Goal: Information Seeking & Learning: Compare options

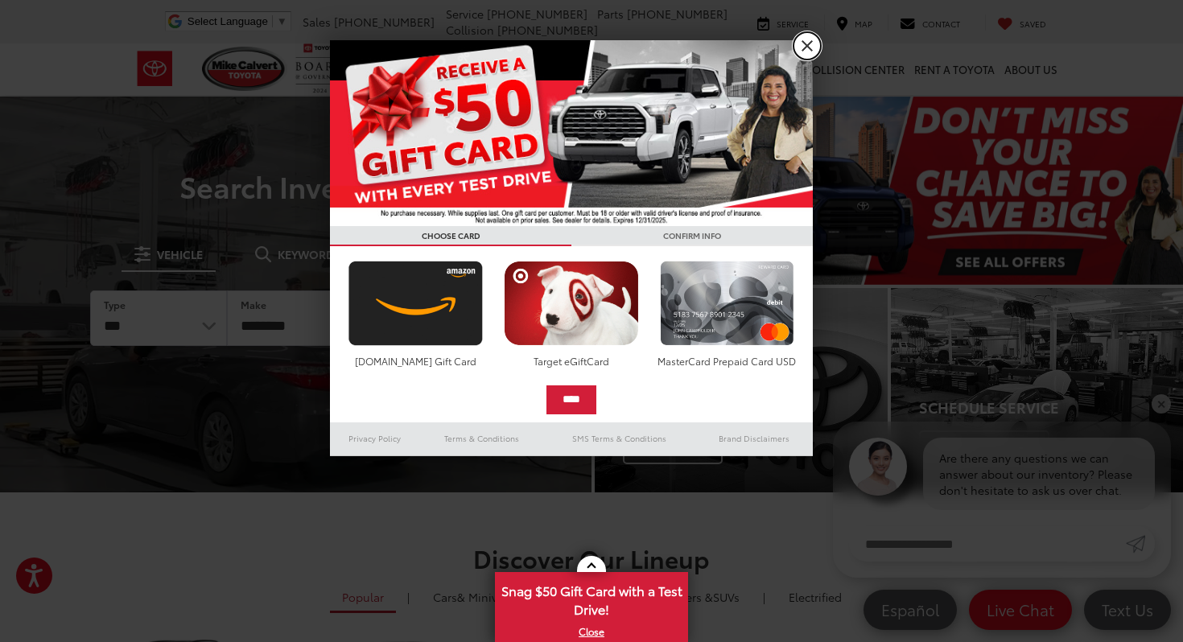
click at [806, 51] on link "X" at bounding box center [806, 45] width 27 height 27
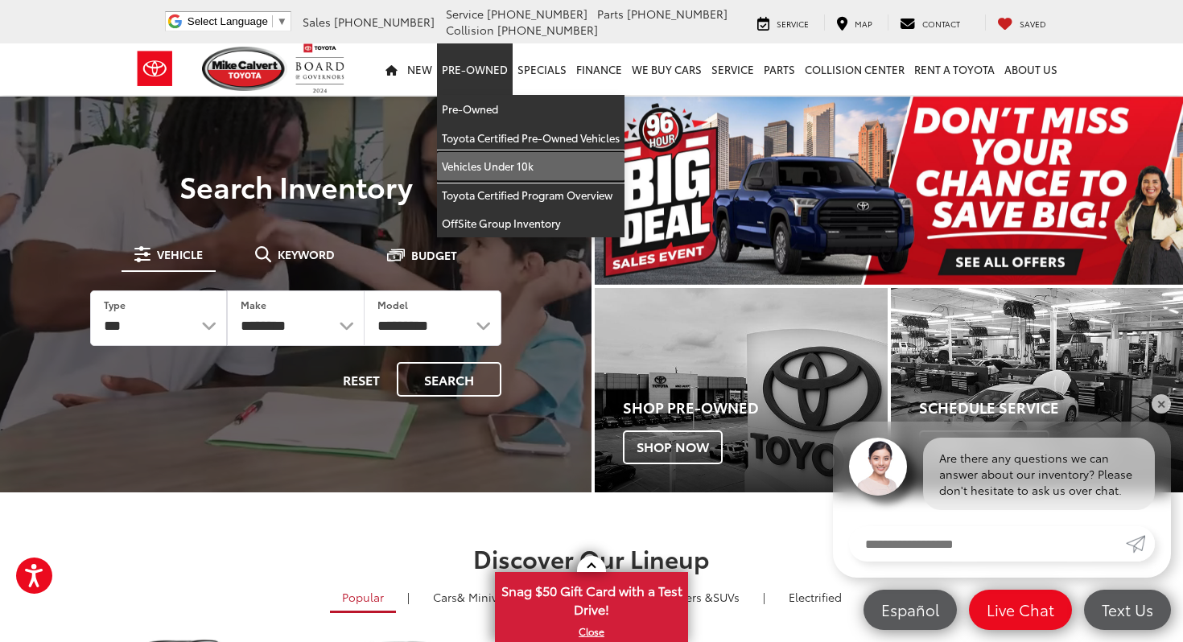
click at [492, 158] on link "Vehicles Under 10k" at bounding box center [530, 166] width 187 height 29
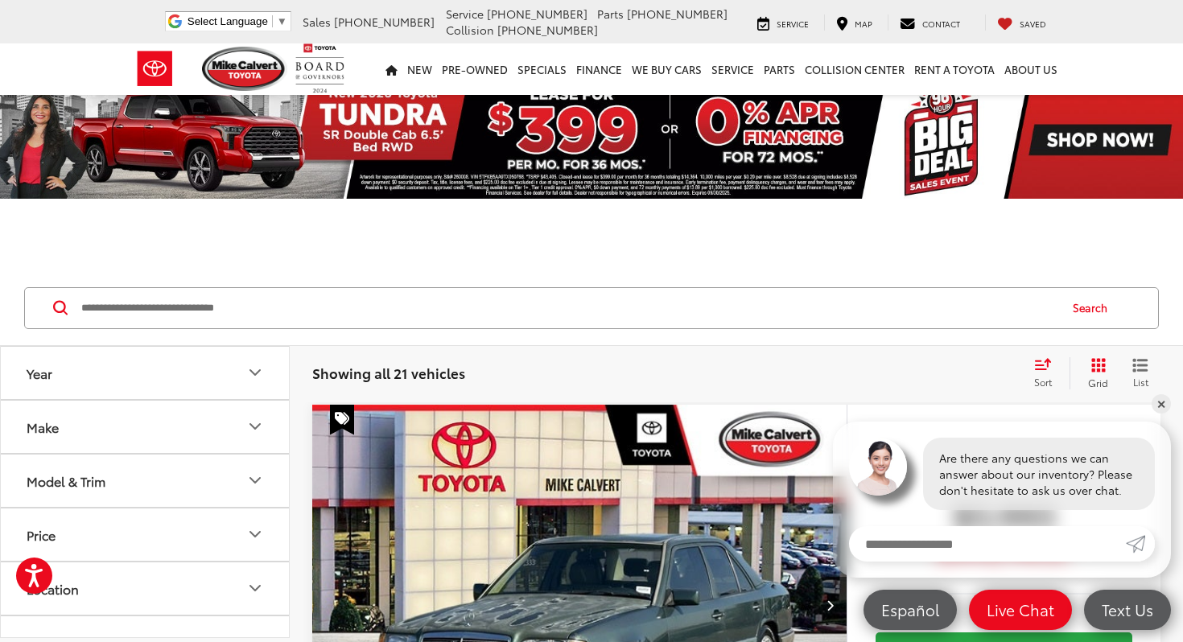
click at [714, 266] on div at bounding box center [591, 243] width 1183 height 56
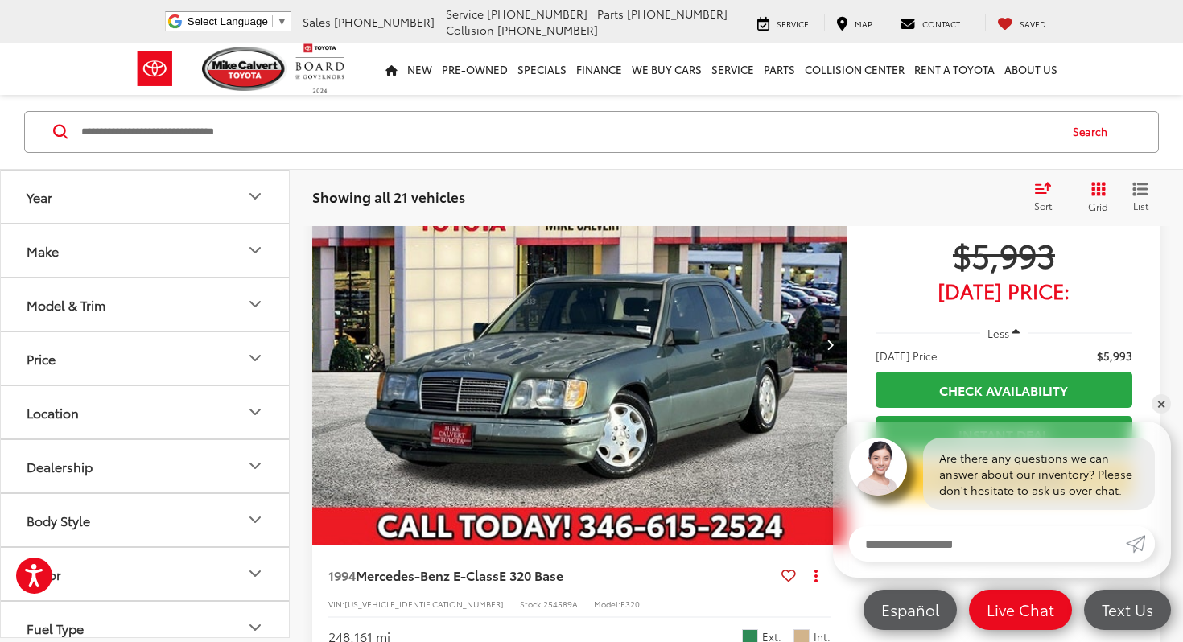
scroll to position [290, 0]
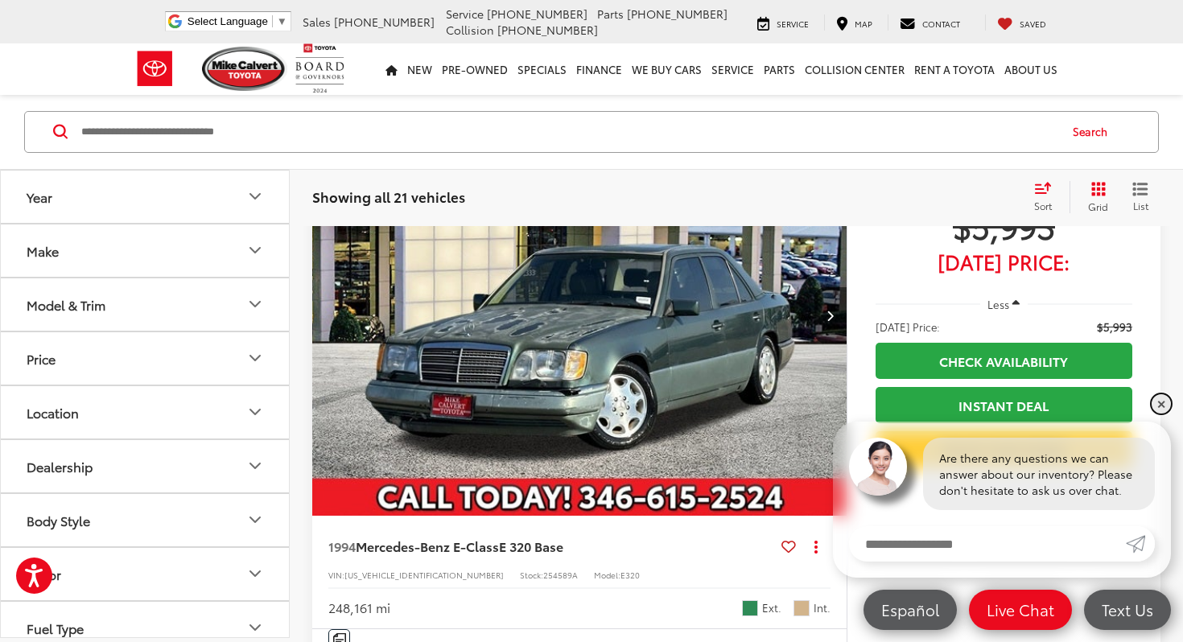
click at [1167, 409] on link "✕" at bounding box center [1160, 403] width 19 height 19
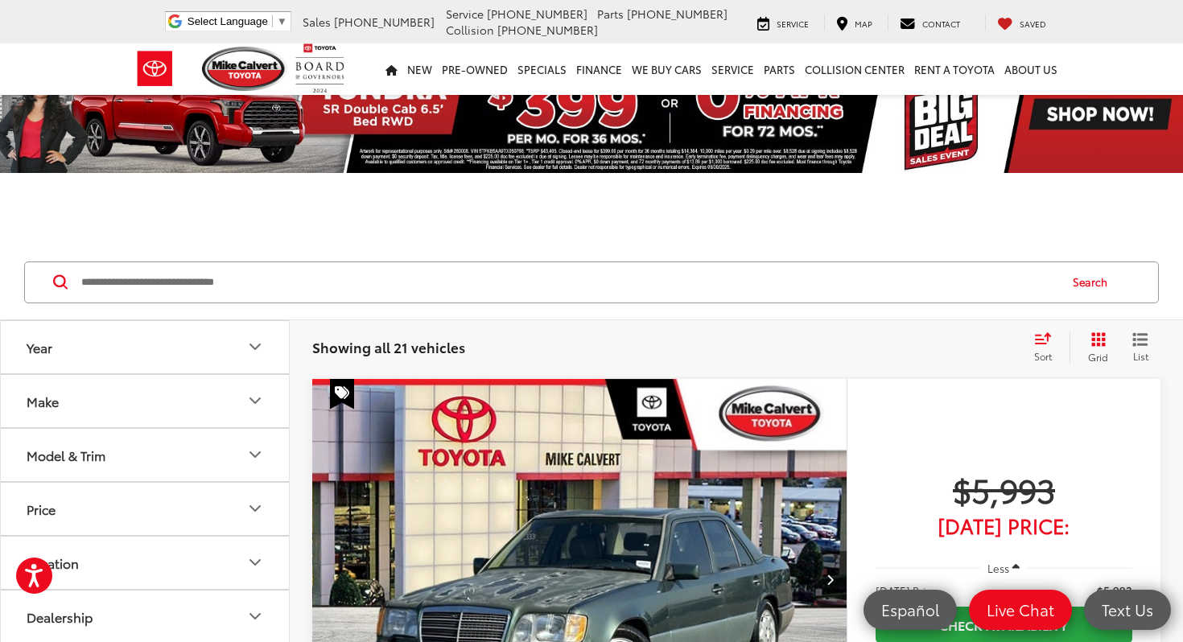
scroll to position [0, 0]
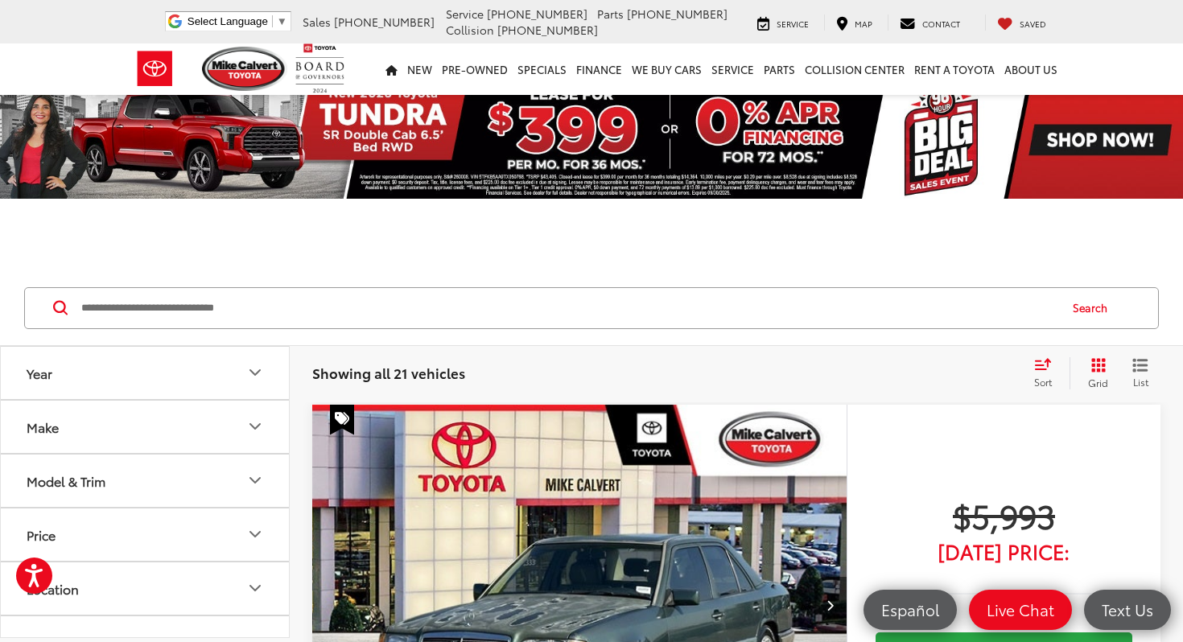
click at [1046, 365] on icon "Select sort value" at bounding box center [1042, 364] width 14 height 10
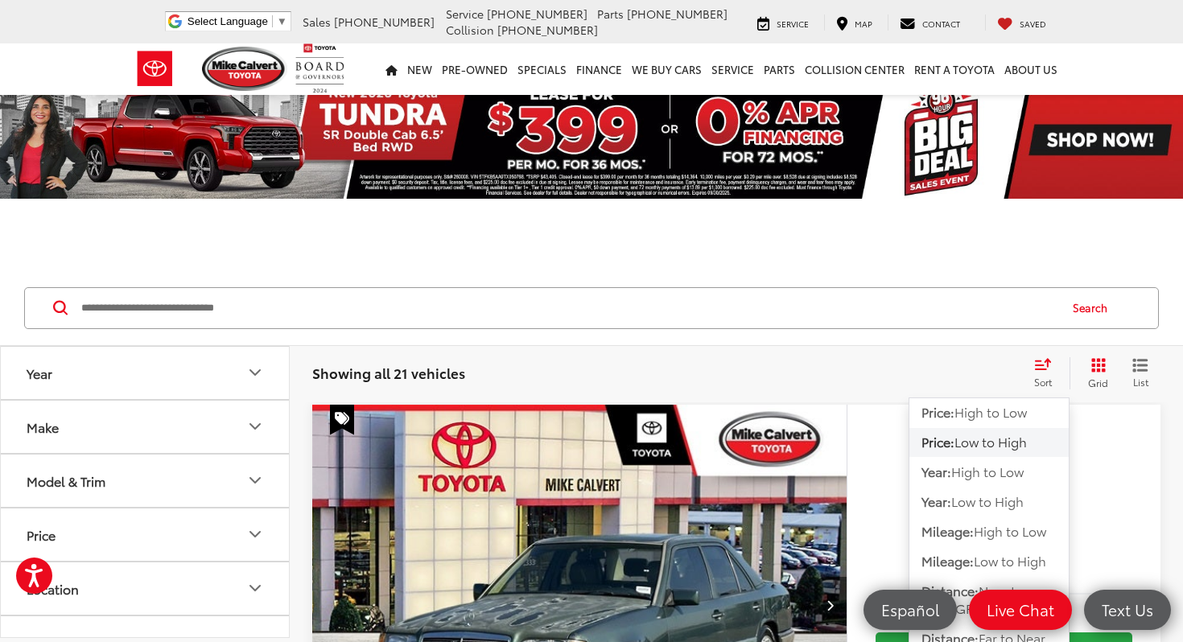
click at [998, 440] on span "Low to High" at bounding box center [990, 441] width 72 height 19
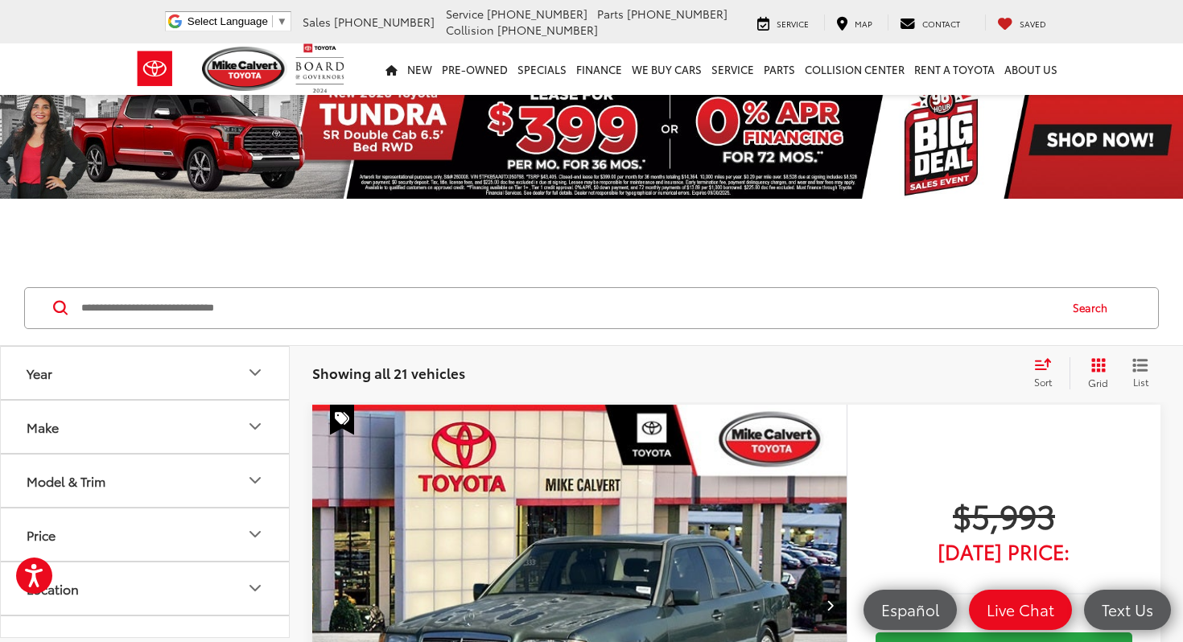
click at [196, 420] on button "Make" at bounding box center [146, 427] width 290 height 52
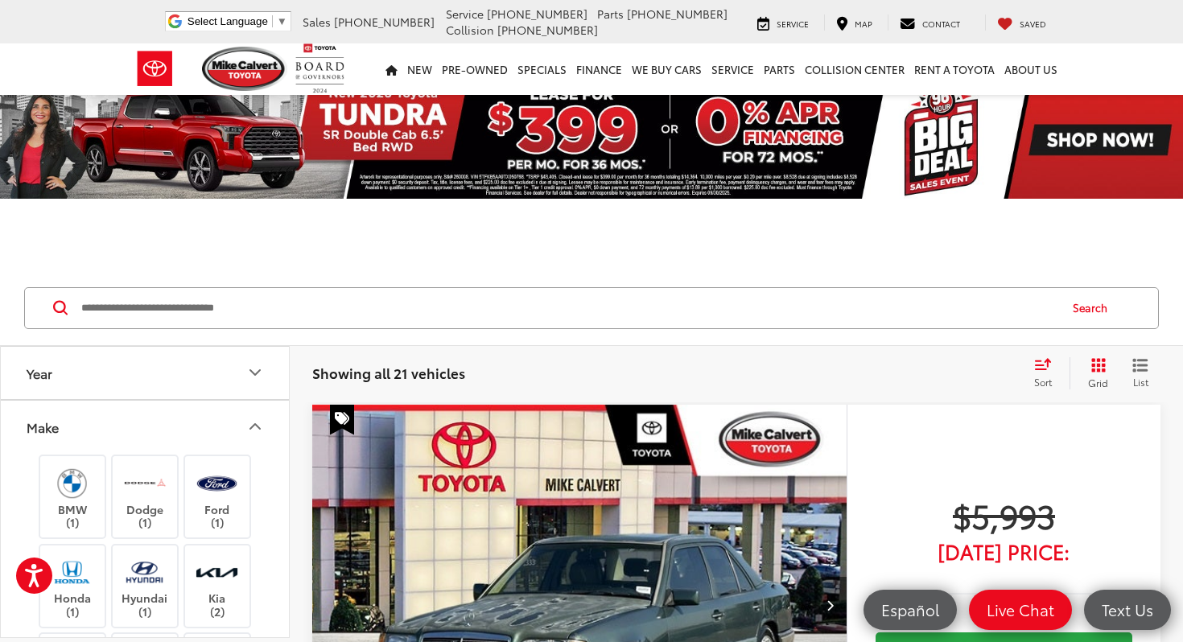
click at [277, 508] on div "BMW (1) Dodge (1) Ford (1) Honda (1) Hyundai (1) Kia (2) Mercedes-Benz (1) Niss…" at bounding box center [145, 644] width 288 height 383
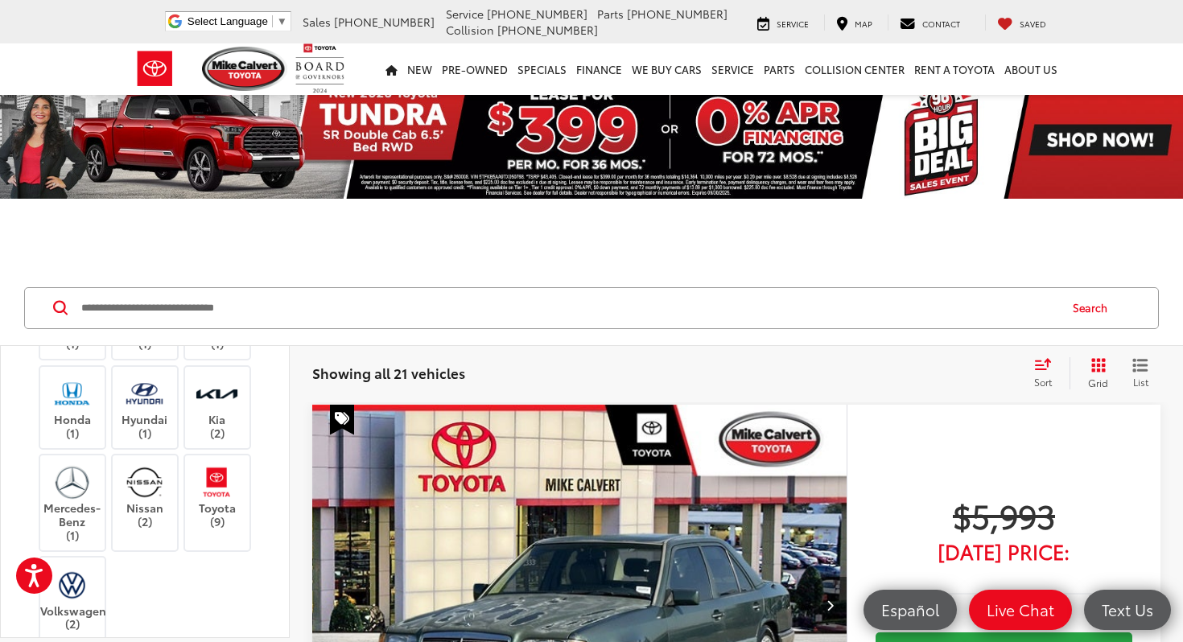
scroll to position [161, 0]
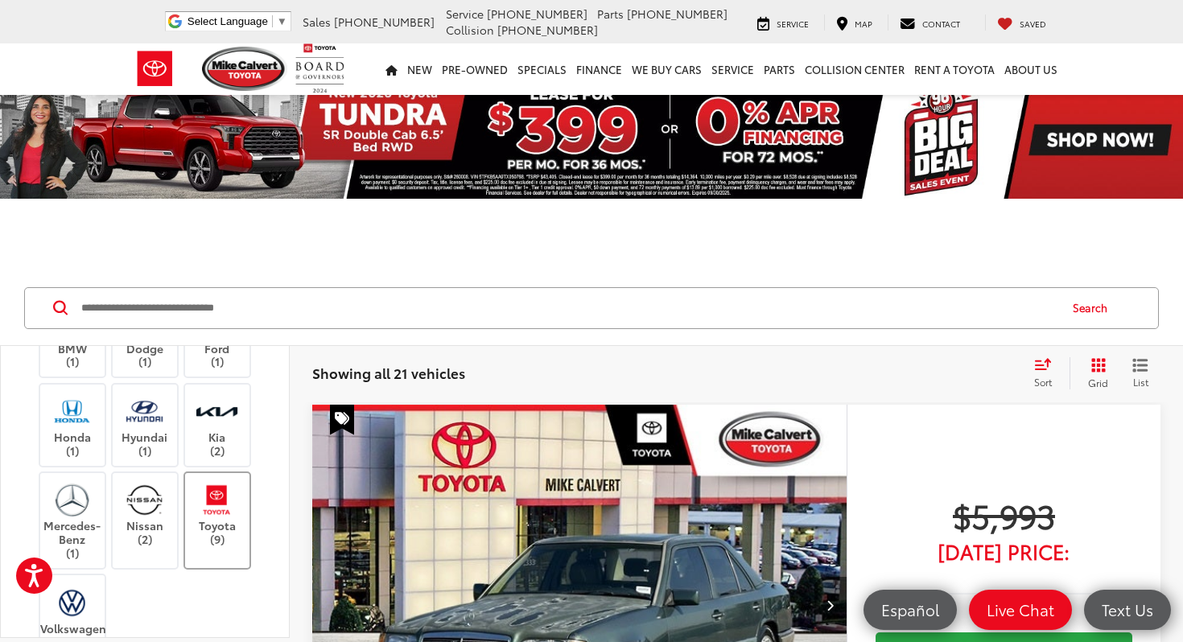
click at [231, 517] on label "Toyota (9)" at bounding box center [217, 513] width 65 height 65
click at [84, 424] on img at bounding box center [72, 412] width 44 height 38
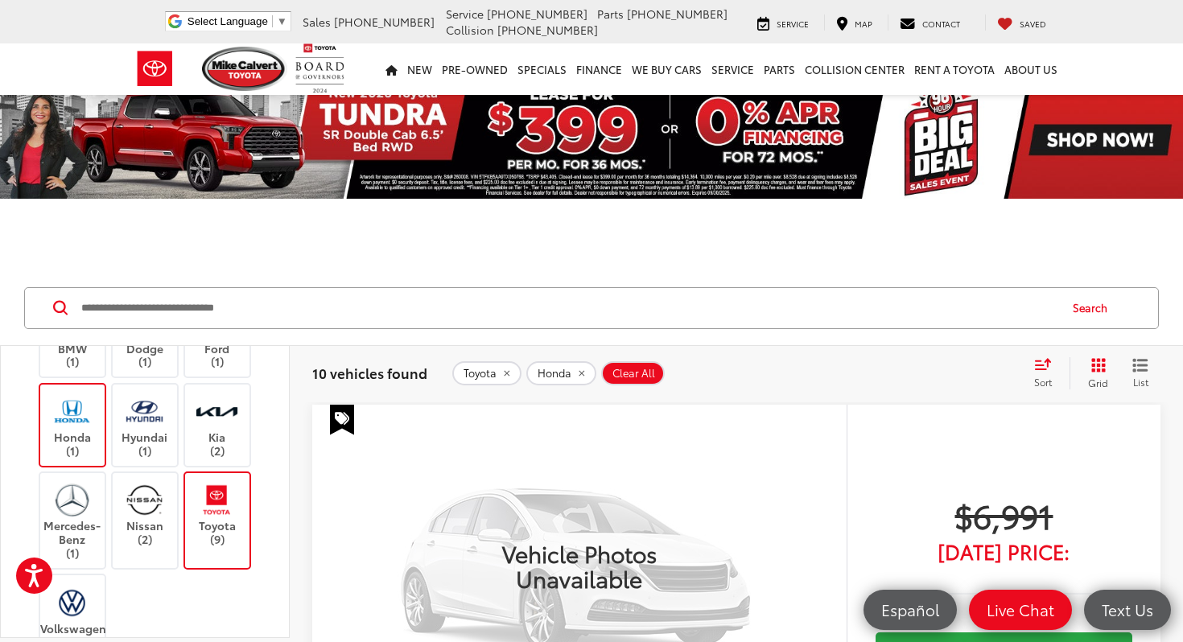
click at [253, 599] on div "BMW (1) Dodge (1) Ford (1) Honda (1) Hyundai (1) Kia (2) Mercedes-Benz (1) Niss…" at bounding box center [144, 476] width 249 height 368
click at [774, 275] on div "Search" at bounding box center [591, 308] width 1183 height 75
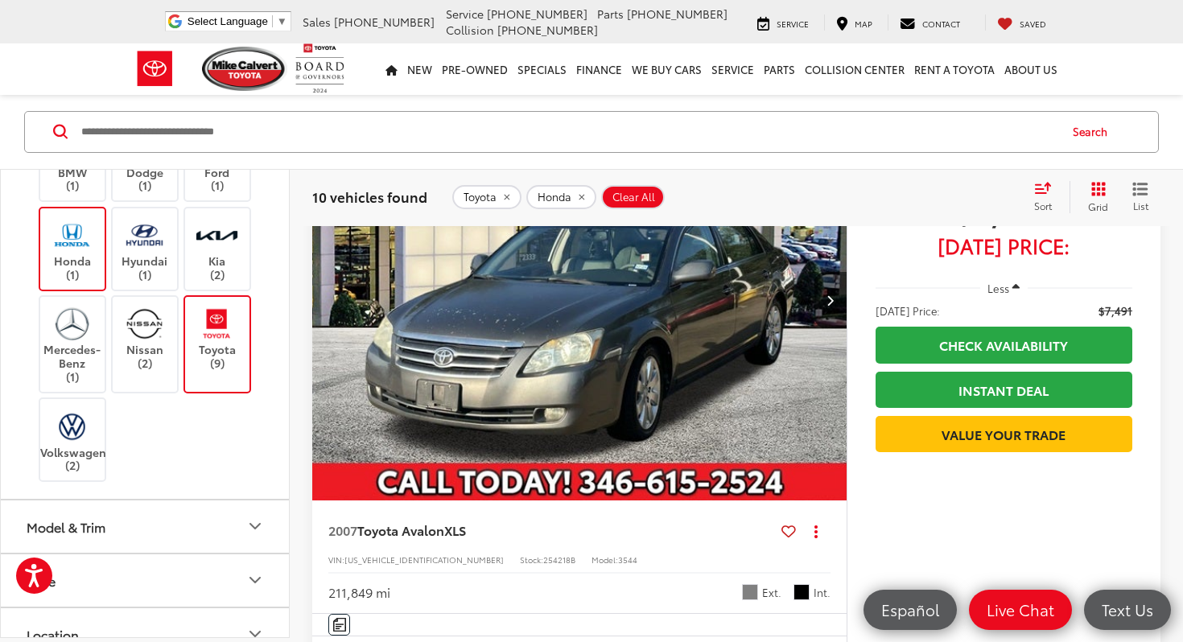
scroll to position [869, 0]
